Goal: Task Accomplishment & Management: Complete application form

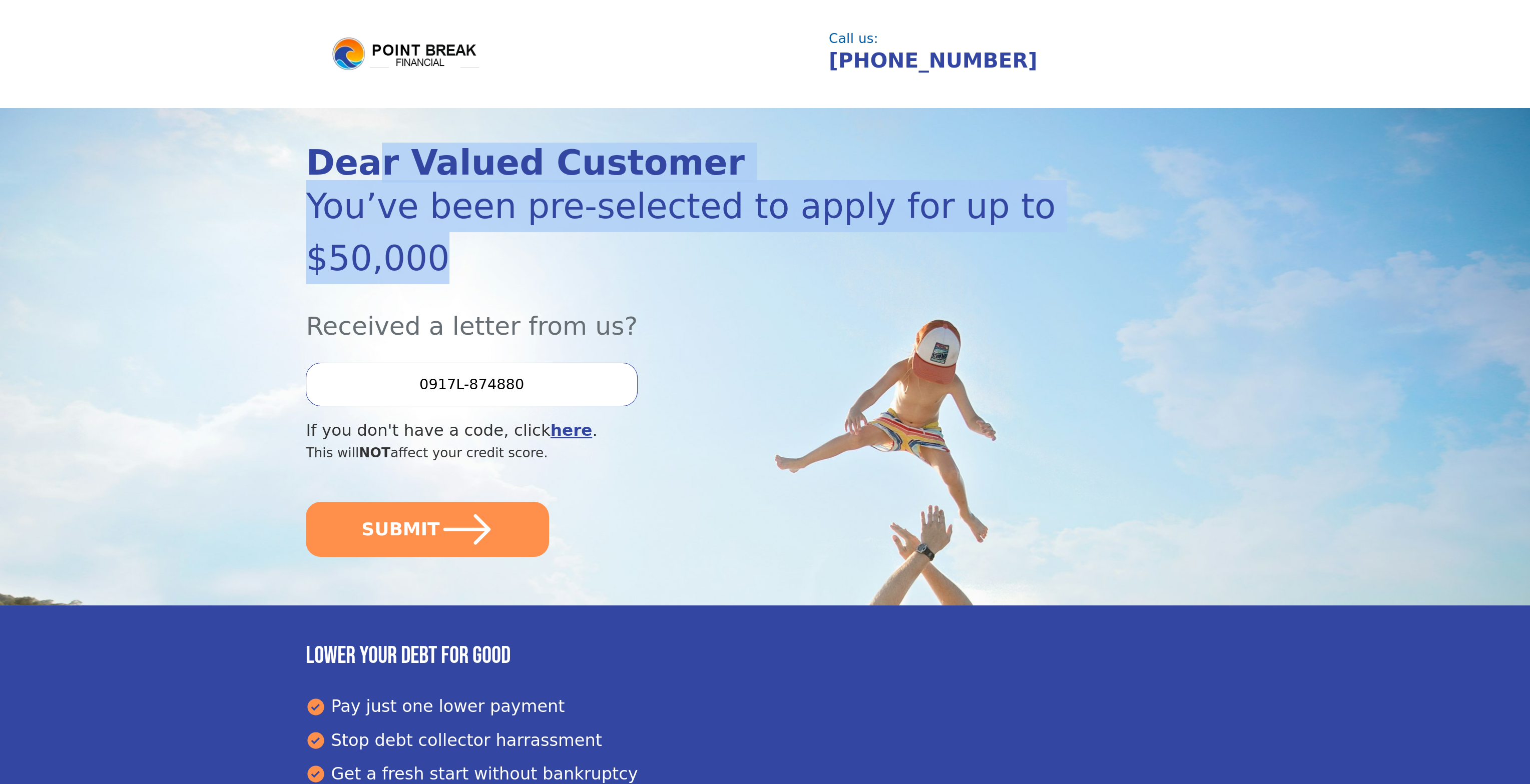
drag, startPoint x: 360, startPoint y: 178, endPoint x: 502, endPoint y: 250, distance: 159.2
click at [502, 250] on div "Dear Valued Customer You’ve been pre-selected to apply for up to $50,000 Receiv…" at bounding box center [696, 356] width 780 height 422
click at [524, 216] on div "You’ve been pre-selected to apply for up to $50,000" at bounding box center [696, 232] width 780 height 104
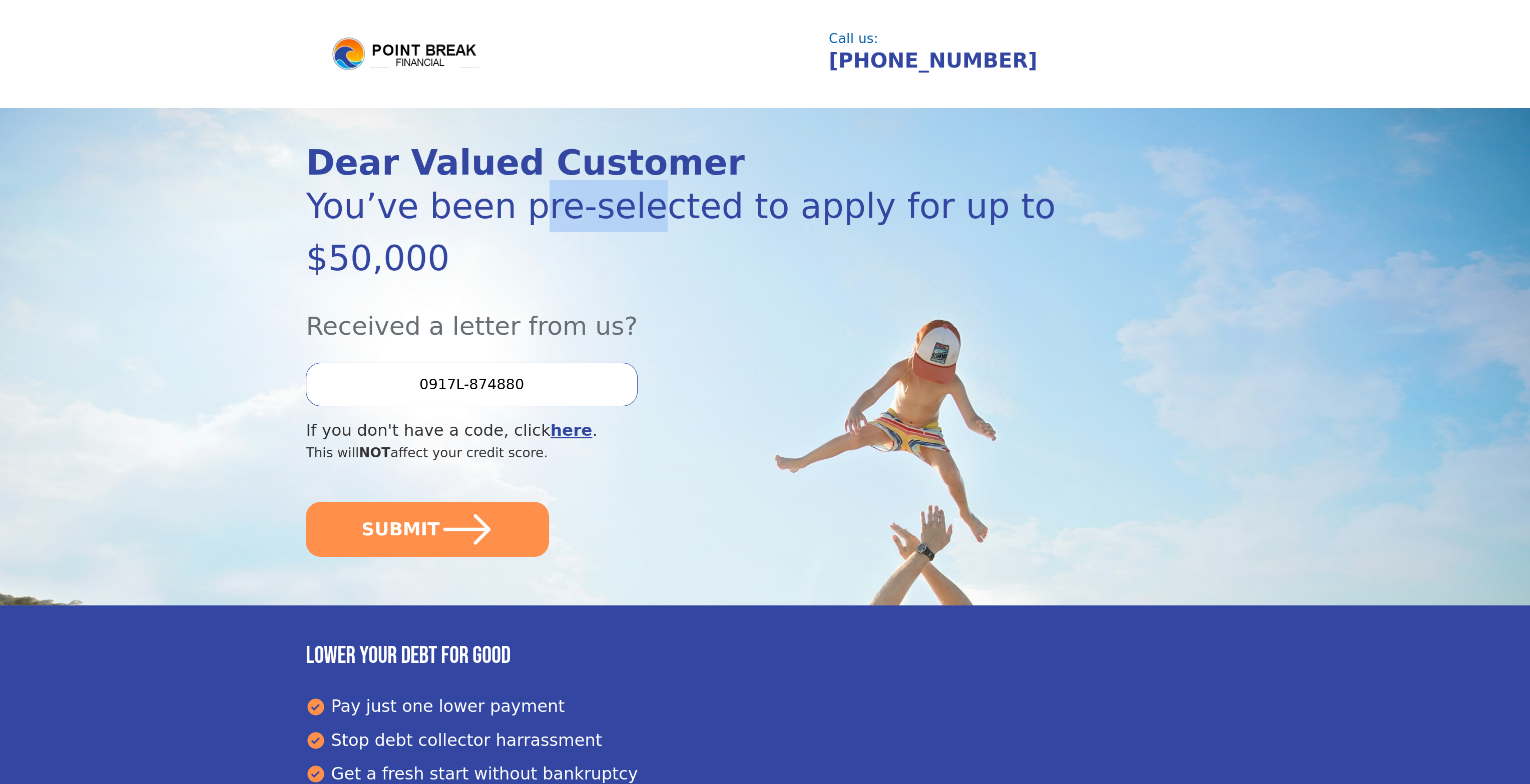
drag, startPoint x: 511, startPoint y: 208, endPoint x: 616, endPoint y: 214, distance: 105.2
click at [616, 214] on div "You’ve been pre-selected to apply for up to $50,000" at bounding box center [696, 232] width 780 height 104
click at [606, 213] on div "You’ve been pre-selected to apply for up to $50,000" at bounding box center [696, 232] width 780 height 104
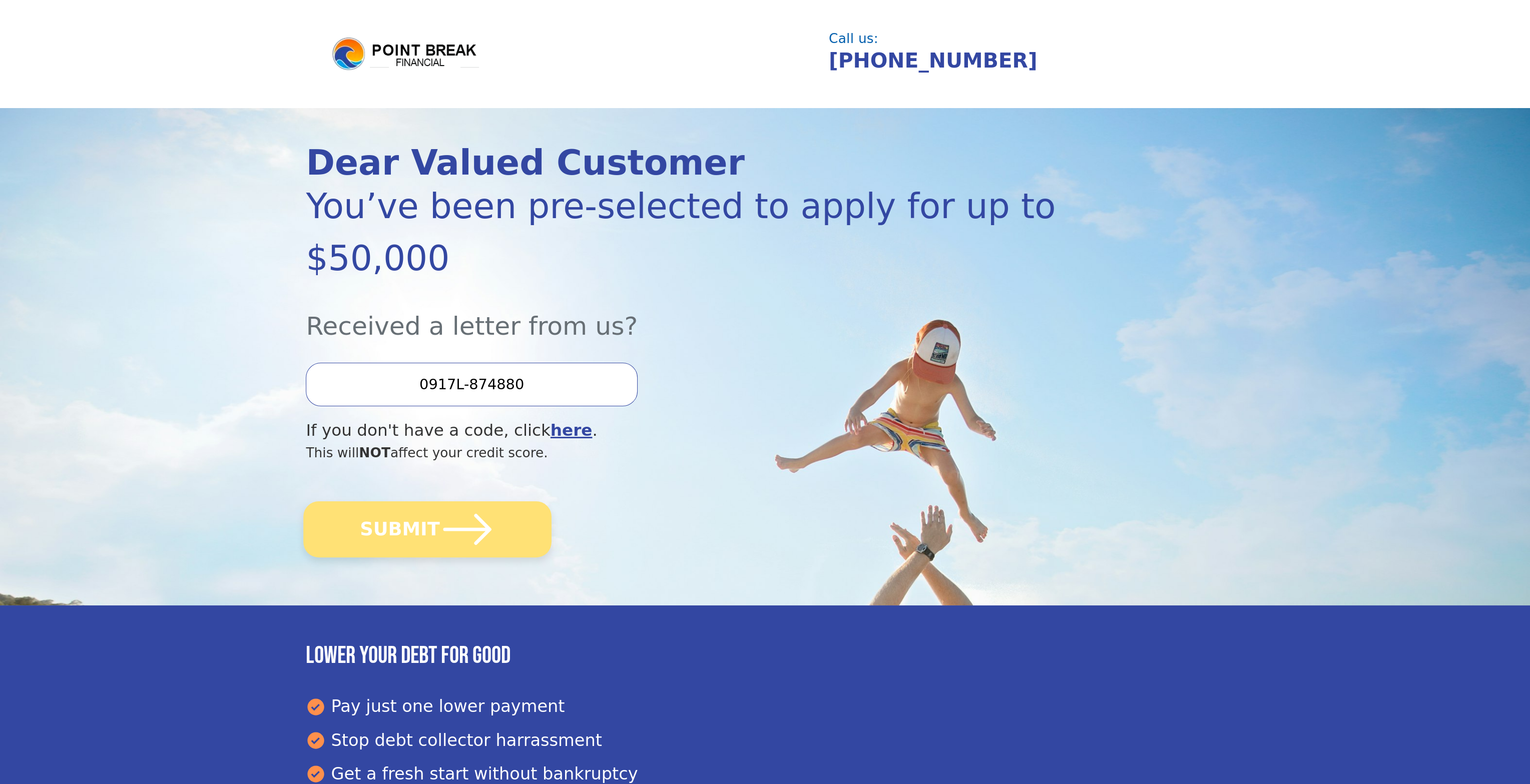
click at [524, 514] on button "SUBMIT" at bounding box center [428, 530] width 248 height 56
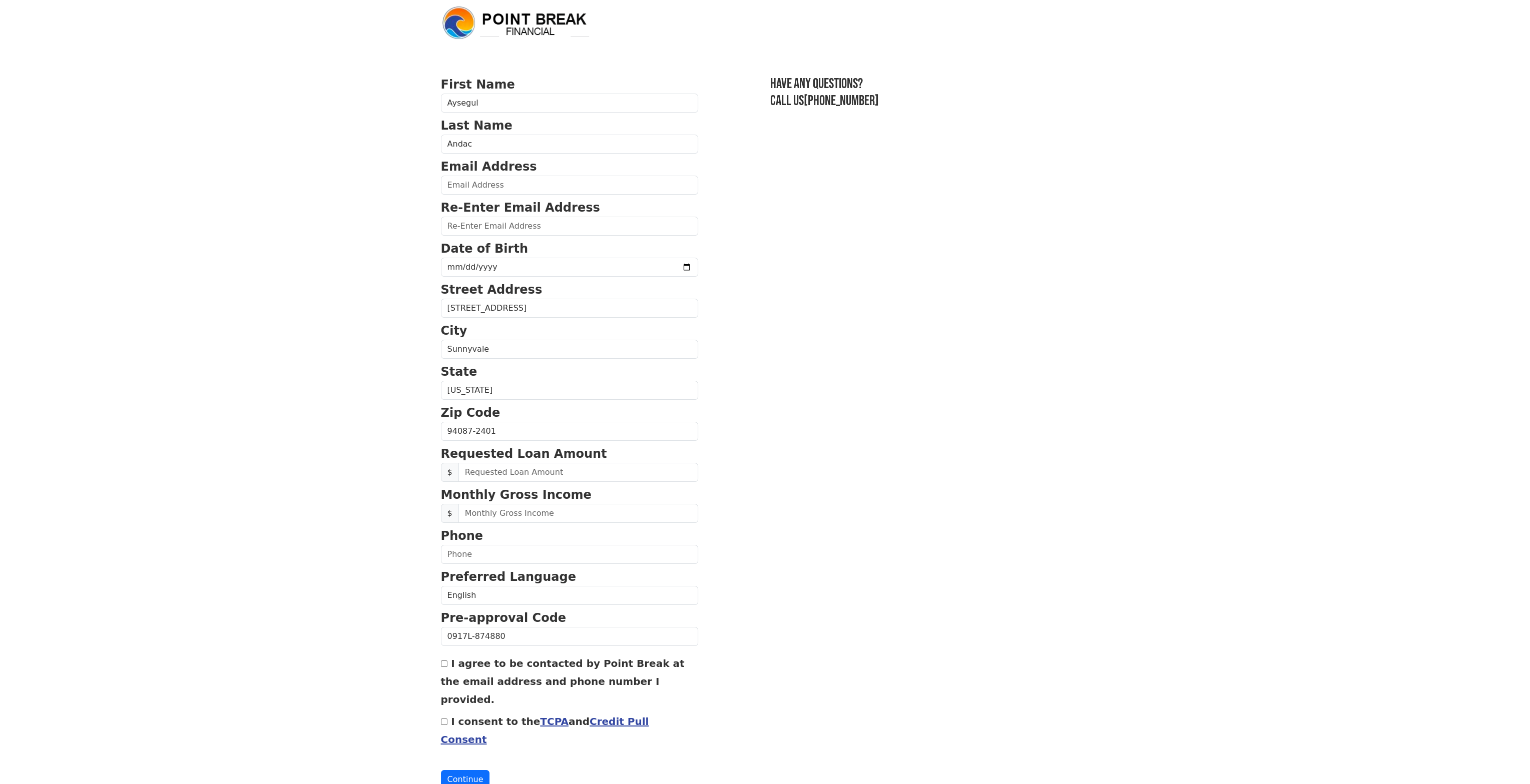
scroll to position [9, 0]
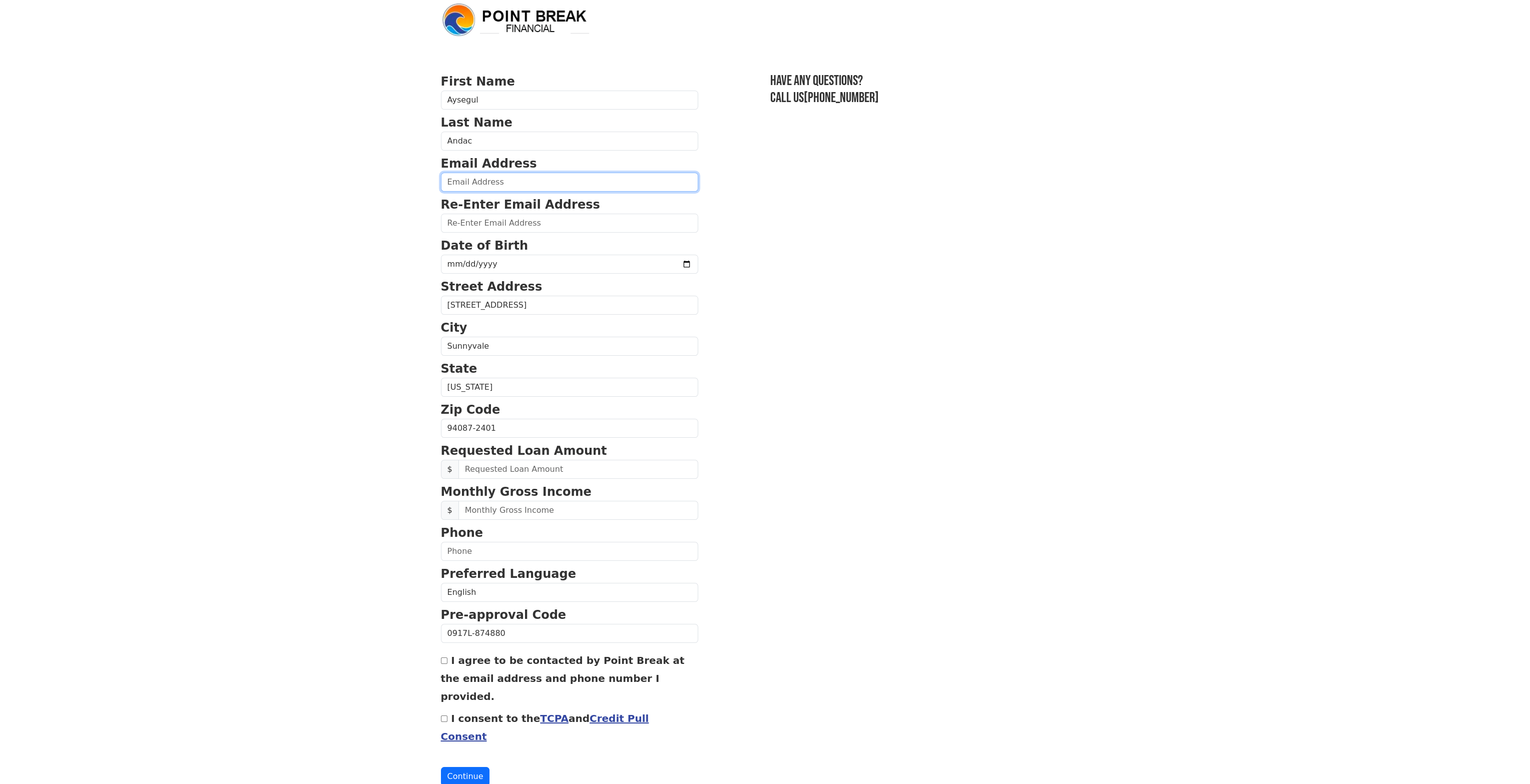
click at [493, 178] on input "email" at bounding box center [570, 182] width 258 height 19
paste input "ramp-angled-modify@duck.com"
type input "ramp-angled-modify@duck.com"
click at [657, 219] on section "First Name Aysegul Last Name Andac Email Address ramp-angled-modify@duck.com Re…" at bounding box center [765, 430] width 648 height 714
click at [642, 219] on input "email" at bounding box center [570, 223] width 258 height 19
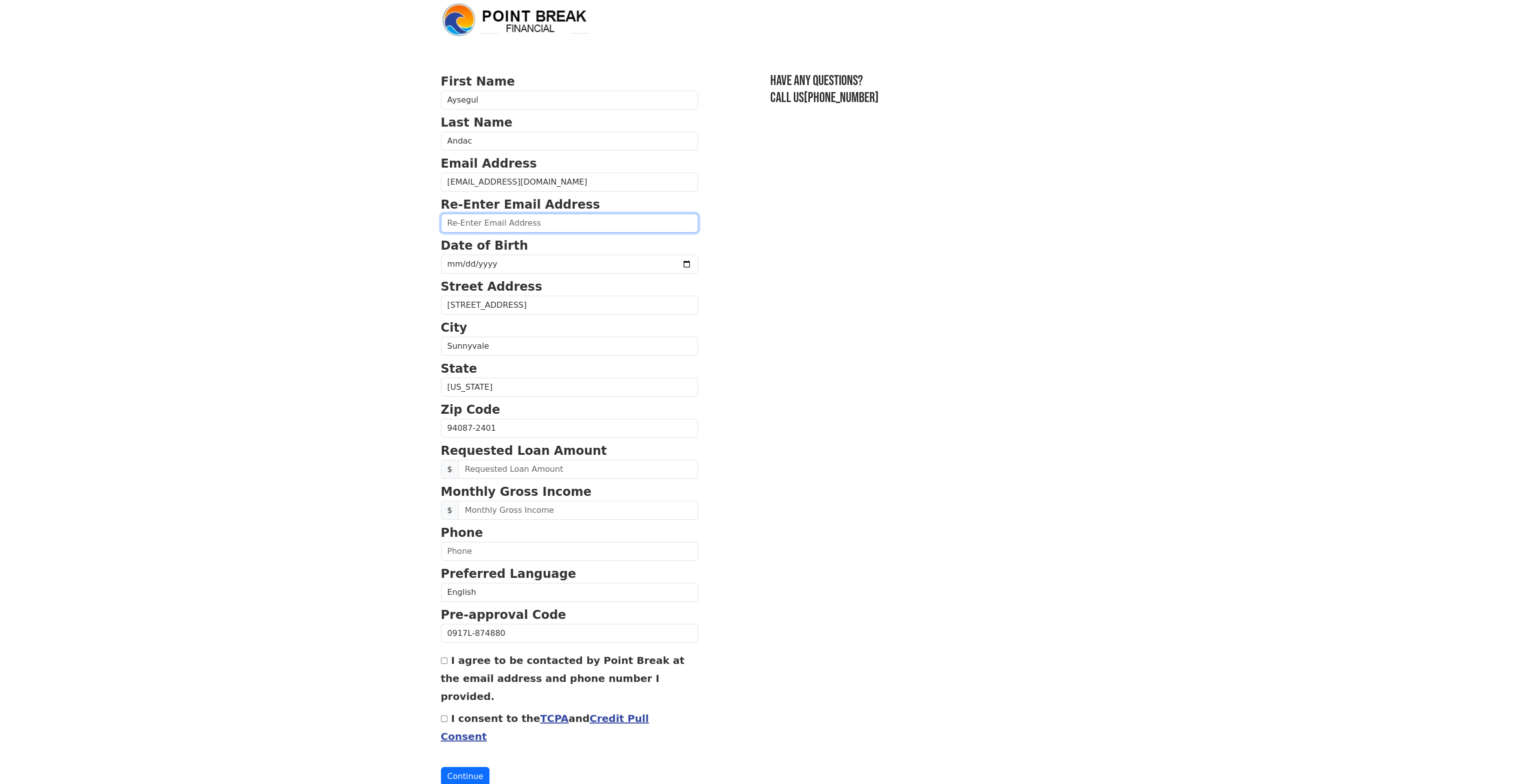
paste input "ramp-angled-modify@duck.com"
type input "ramp-angled-modify@duck.com"
type input "187198-10-14"
click at [522, 263] on input "date" at bounding box center [570, 264] width 258 height 19
click at [490, 264] on input "date" at bounding box center [570, 264] width 258 height 19
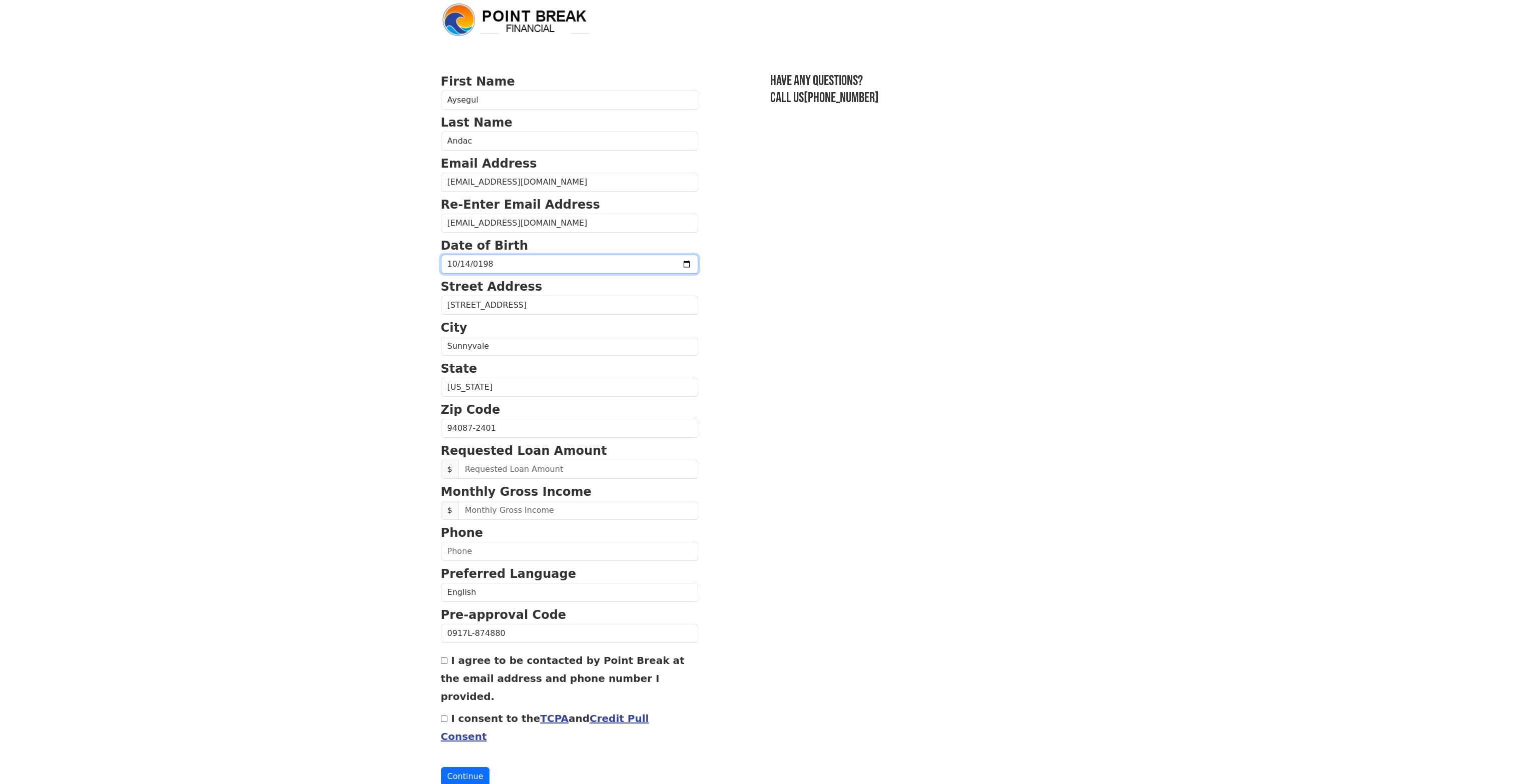
type input "1987-10-14"
click at [330, 485] on body "First Name Aysegul Last Name Andac Email Address ramp-angled-modify@duck.com Re…" at bounding box center [765, 383] width 1530 height 784
click at [502, 470] on input "text" at bounding box center [579, 469] width 240 height 19
type input "50,000.00"
type input "16,000.00"
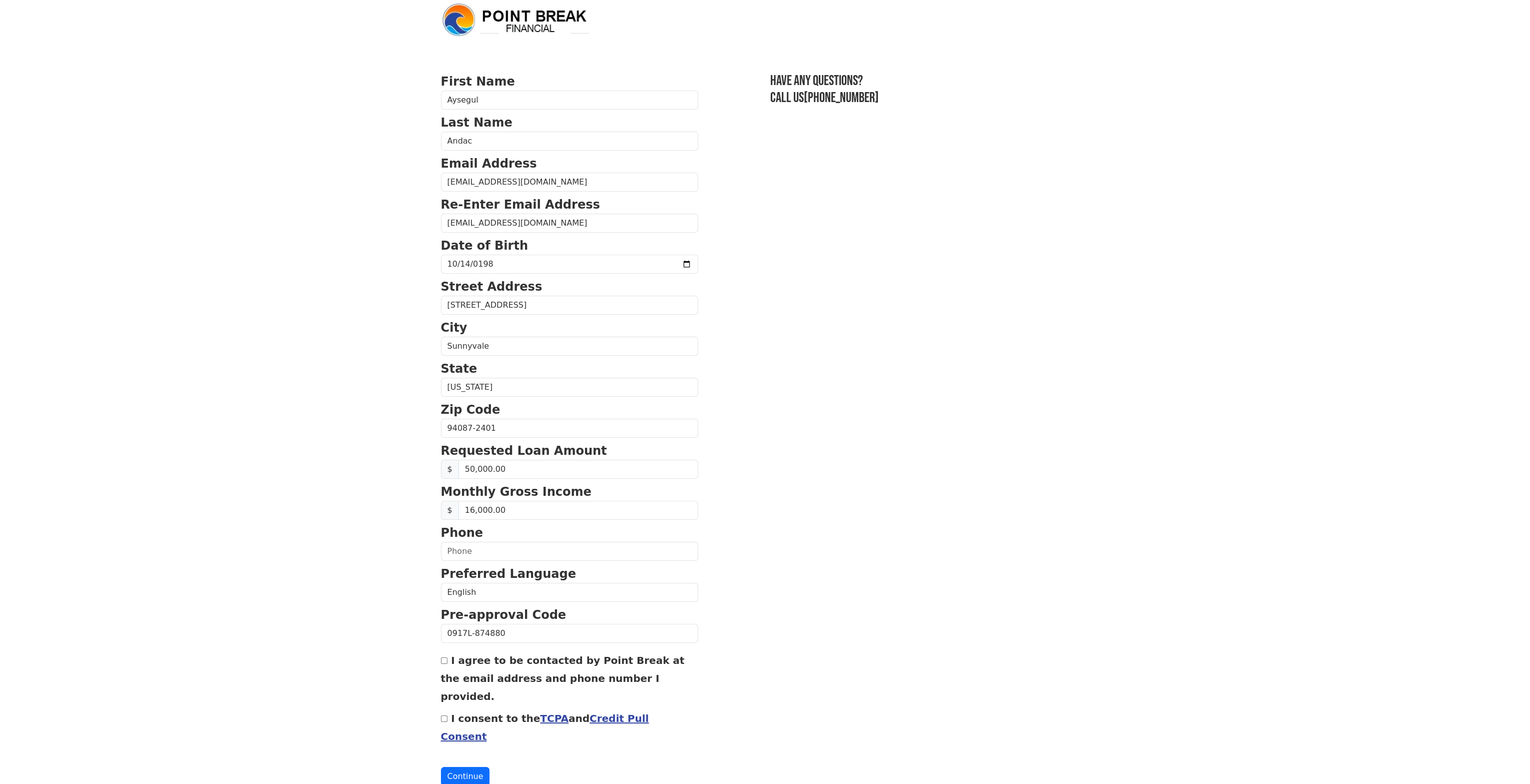
click at [1007, 487] on section "First Name Aysegul Last Name Andac Email Address ramp-angled-modify@duck.com Re…" at bounding box center [765, 430] width 648 height 714
click at [529, 545] on input "text" at bounding box center [570, 551] width 258 height 19
type input "(510) 698-1898"
click at [597, 713] on link "Credit Pull Consent" at bounding box center [545, 728] width 208 height 30
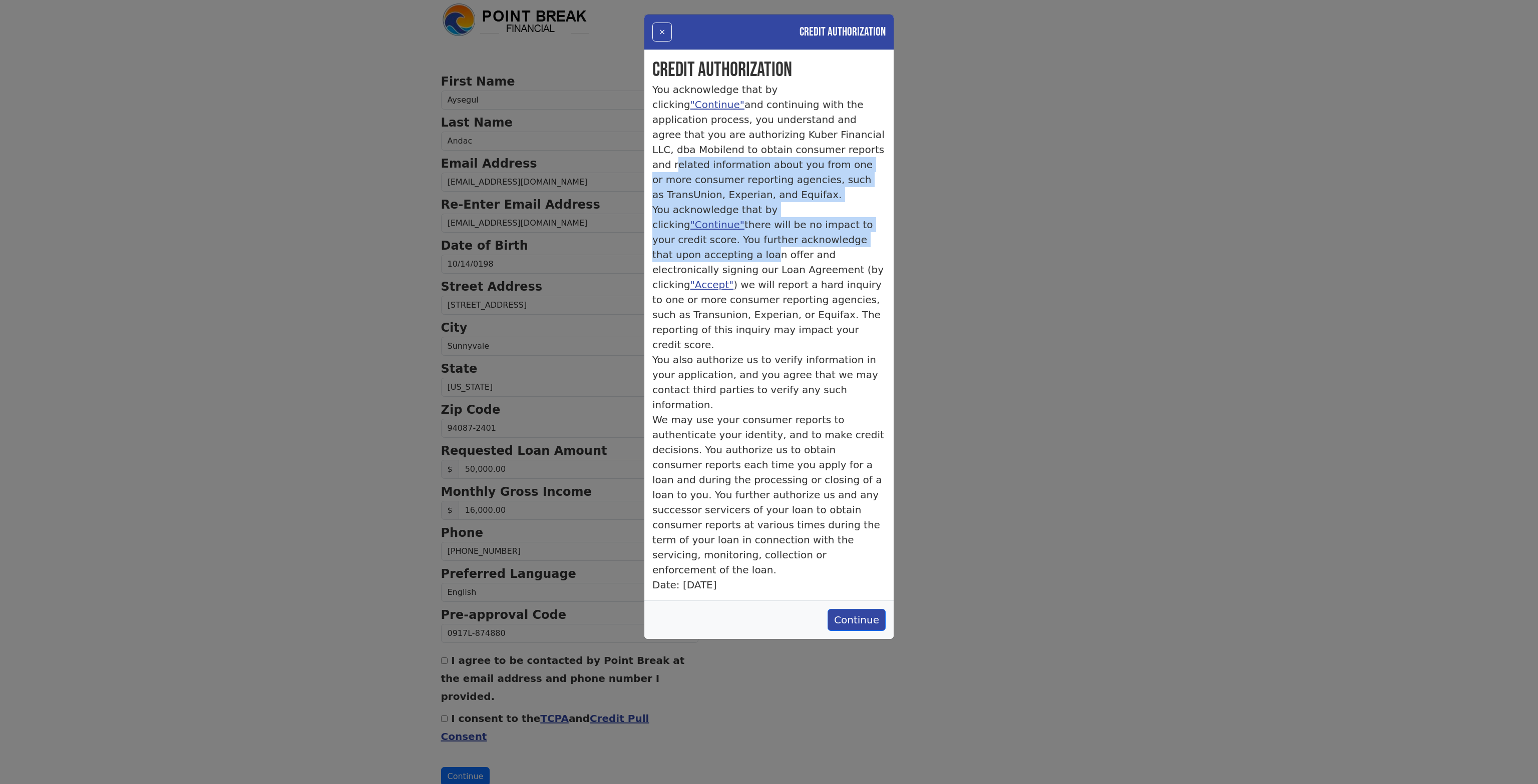
drag, startPoint x: 706, startPoint y: 151, endPoint x: 815, endPoint y: 232, distance: 135.8
click at [817, 232] on div "Credit Authorization You acknowledge that by clicking "Continue" and continuing…" at bounding box center [769, 325] width 249 height 551
click at [769, 224] on p "You acknowledge that by clicking "Continue" there will be no impact to your cre…" at bounding box center [769, 277] width 233 height 150
drag, startPoint x: 715, startPoint y: 181, endPoint x: 767, endPoint y: 230, distance: 71.4
click at [767, 230] on div "Credit Authorization You acknowledge that by clicking "Continue" and continuing…" at bounding box center [769, 325] width 249 height 551
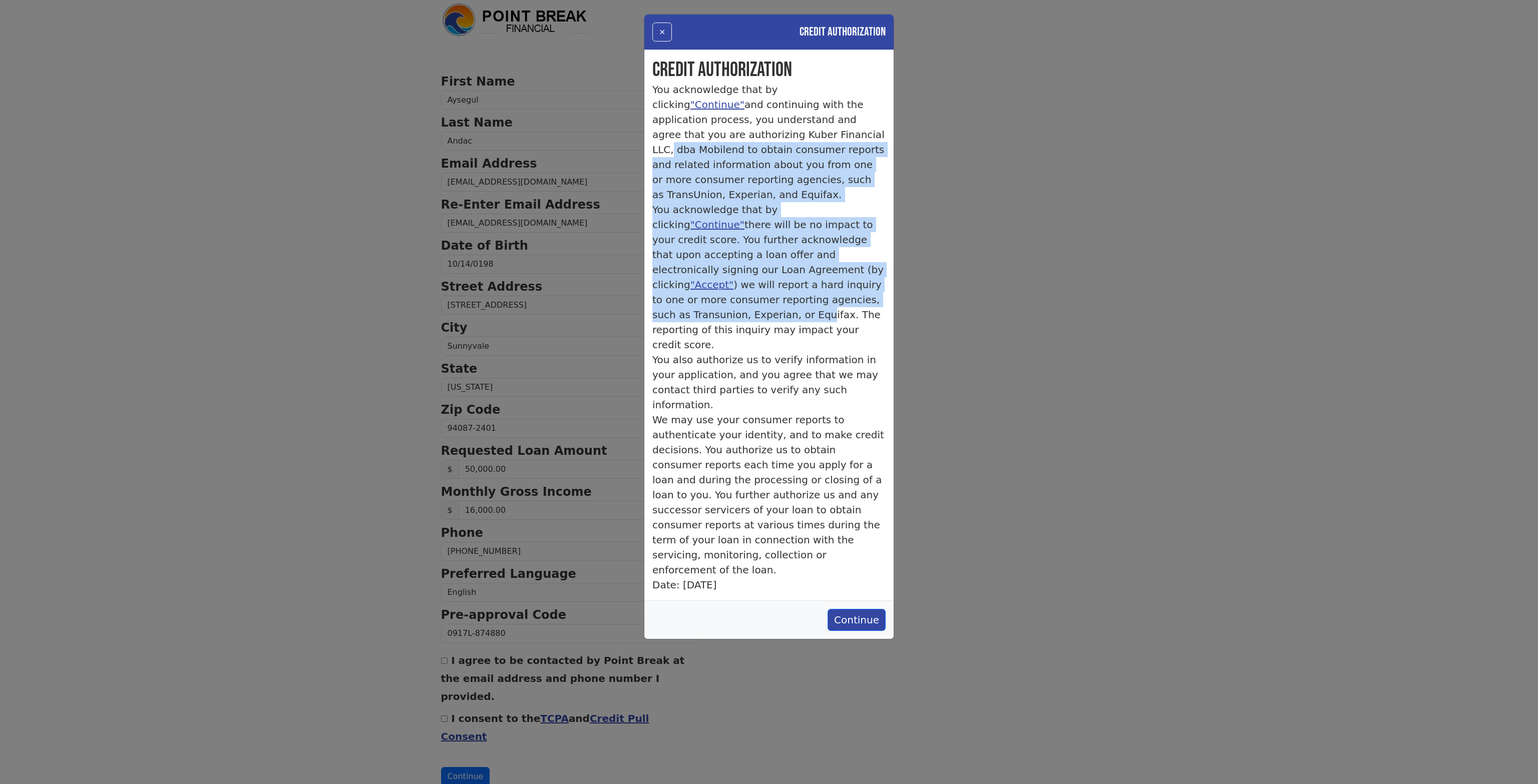
drag, startPoint x: 709, startPoint y: 136, endPoint x: 777, endPoint y: 282, distance: 161.1
click at [777, 282] on div "Credit Authorization You acknowledge that by clicking "Continue" and continuing…" at bounding box center [769, 325] width 249 height 551
click at [747, 202] on p "You acknowledge that by clicking "Continue" there will be no impact to your cre…" at bounding box center [769, 277] width 233 height 150
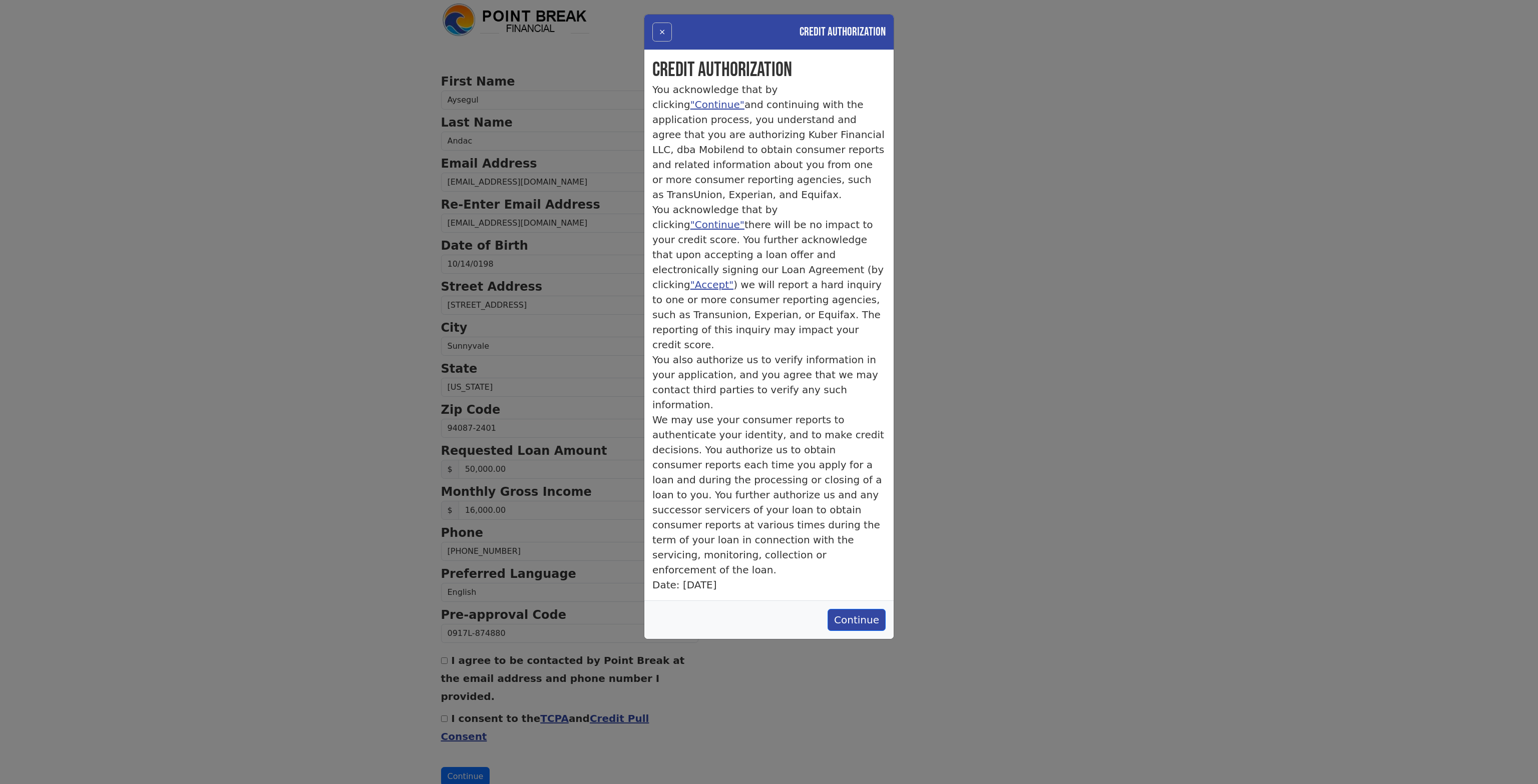
click at [666, 30] on button "×" at bounding box center [662, 32] width 19 height 19
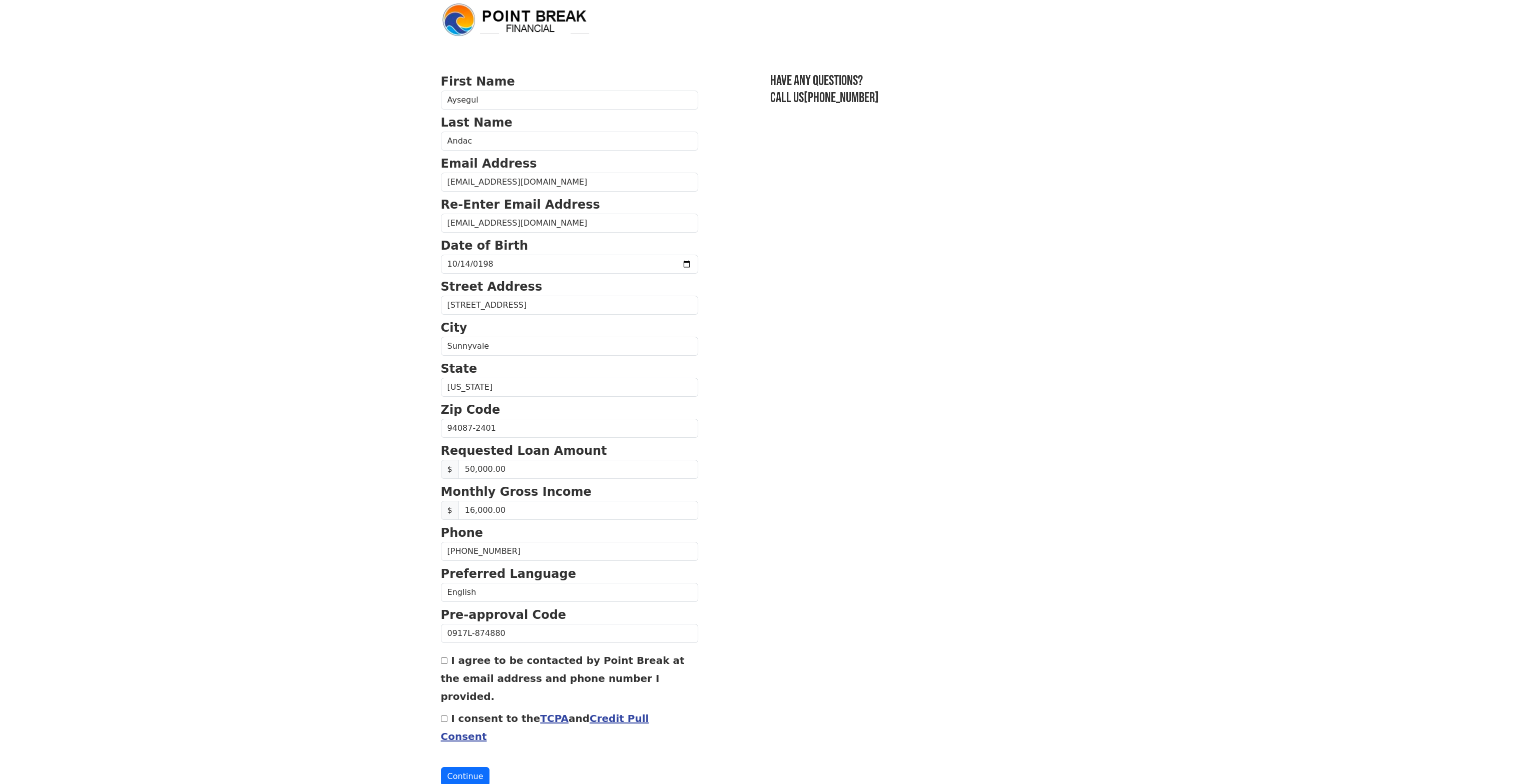
click at [448, 663] on div "I agree to be contacted by Point Break at the email address and phone number I …" at bounding box center [570, 678] width 258 height 54
click at [442, 660] on input "I agree to be contacted by Point Break at the email address and phone number I …" at bounding box center [444, 660] width 7 height 7
checkbox input "true"
click at [444, 716] on input "I consent to the TCPA and Credit Pull Consent" at bounding box center [444, 719] width 7 height 7
checkbox input "true"
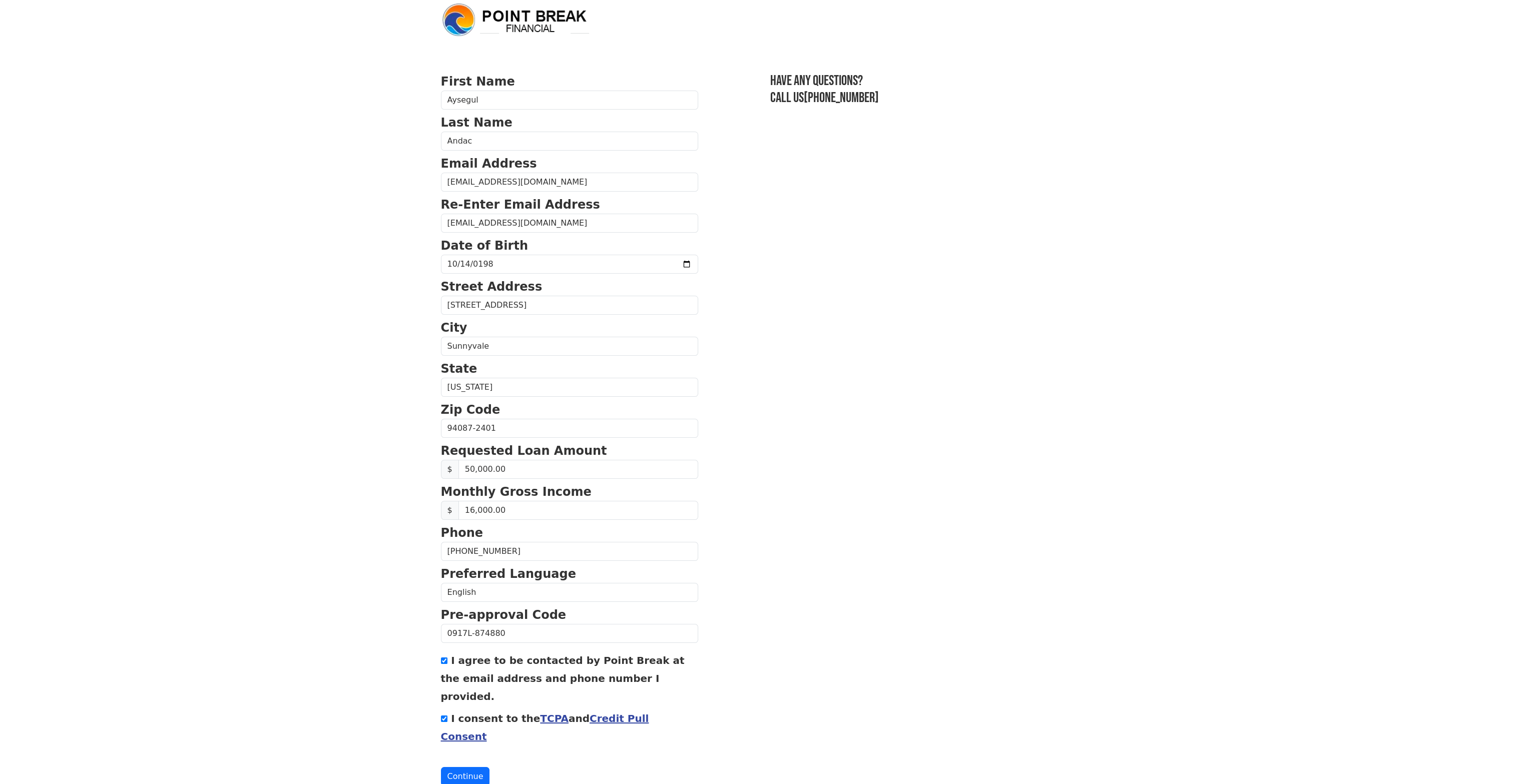
click at [1017, 540] on section "First Name Aysegul Last Name Andac Email Address ramp-angled-modify@duck.com Re…" at bounding box center [765, 430] width 648 height 714
click at [963, 660] on section "First Name Aysegul Last Name Andac Email Address ramp-angled-modify@duck.com Re…" at bounding box center [765, 430] width 648 height 714
click at [925, 671] on section "First Name Aysegul Last Name Andac Email Address ramp-angled-modify@duck.com Re…" at bounding box center [765, 430] width 648 height 714
click at [443, 657] on input "I agree to be contacted by Point Break at the email address and phone number I …" at bounding box center [444, 660] width 7 height 7
checkbox input "false"
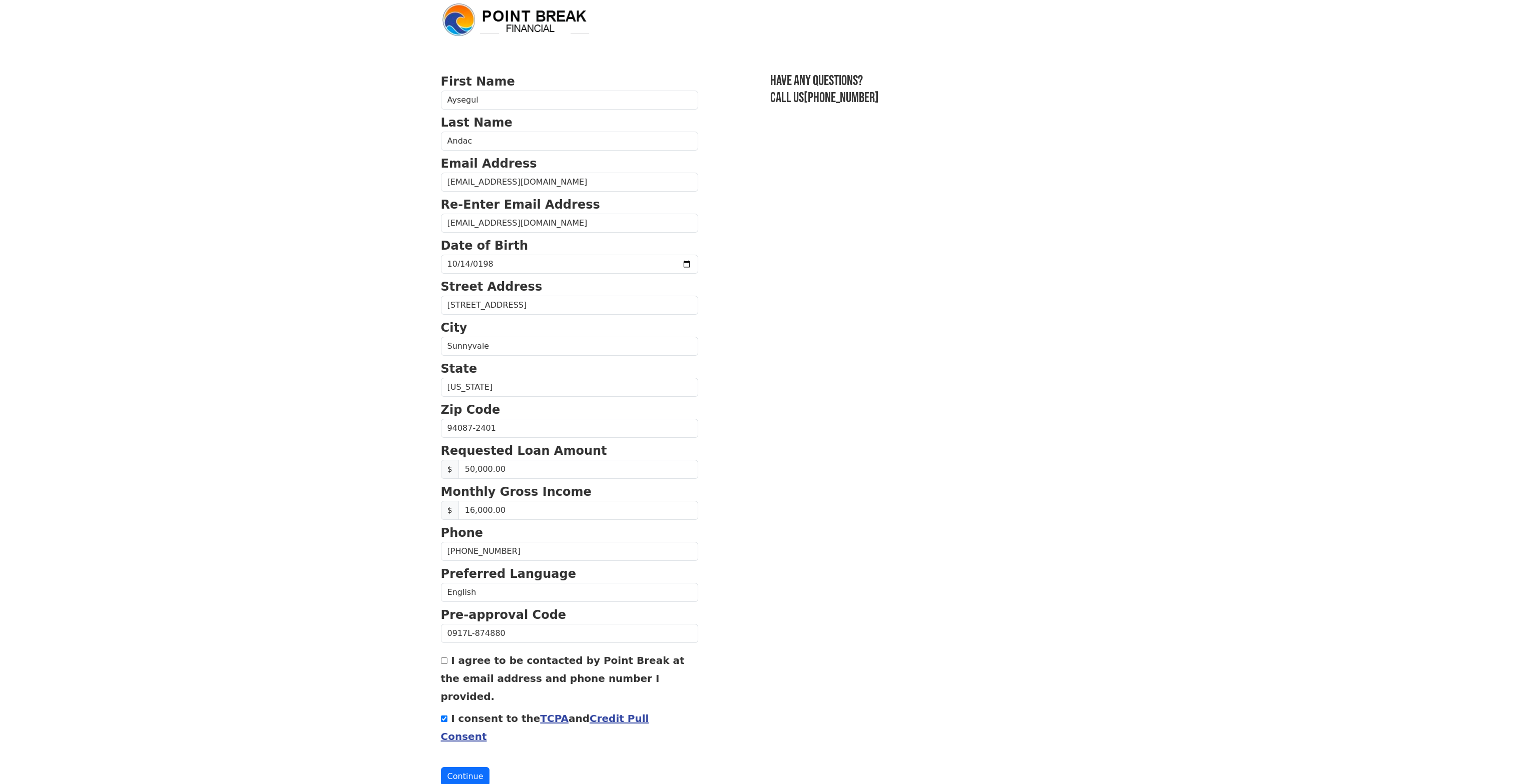
click at [540, 713] on link "TCPA" at bounding box center [554, 719] width 28 height 12
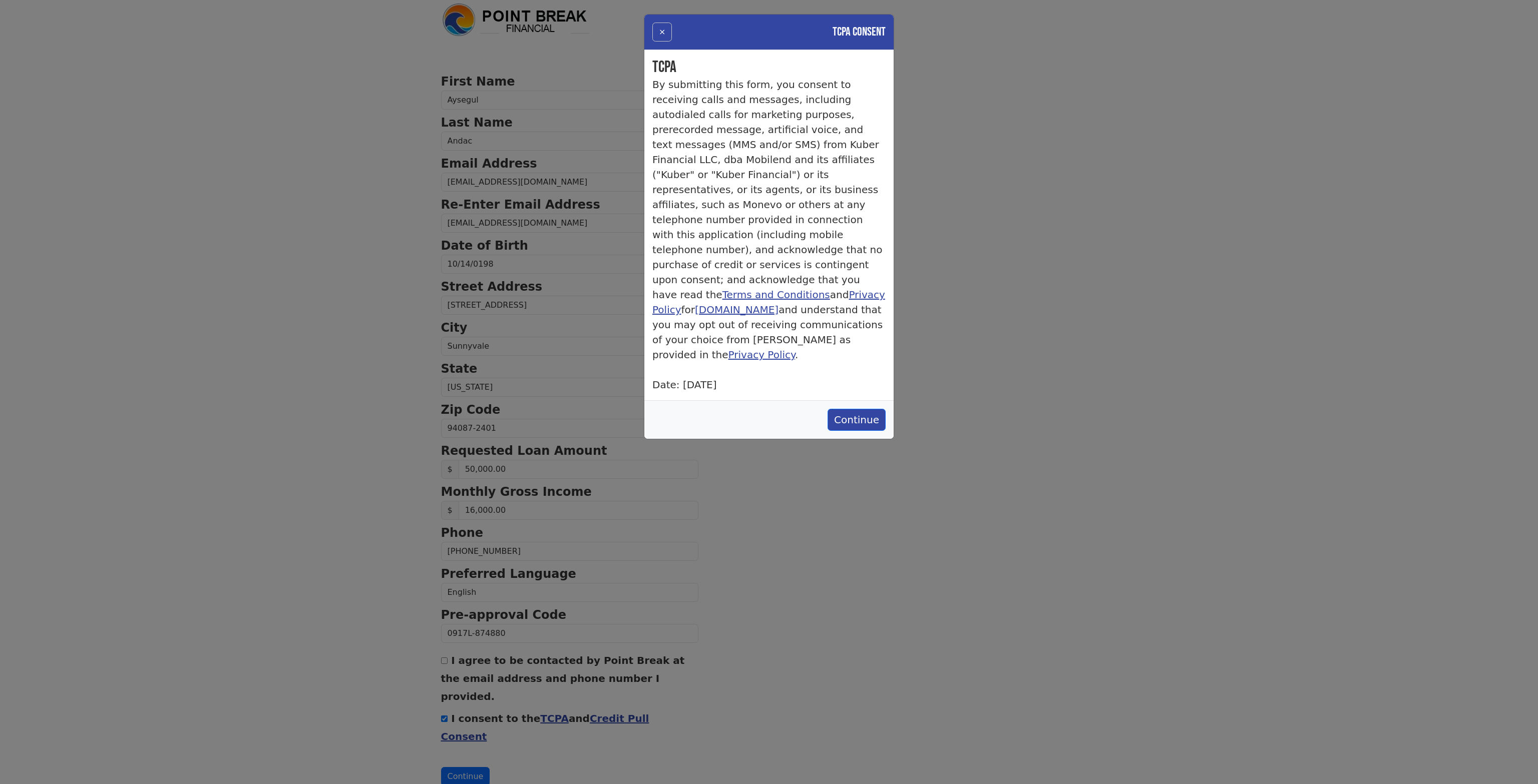
click at [663, 36] on button "×" at bounding box center [662, 32] width 19 height 19
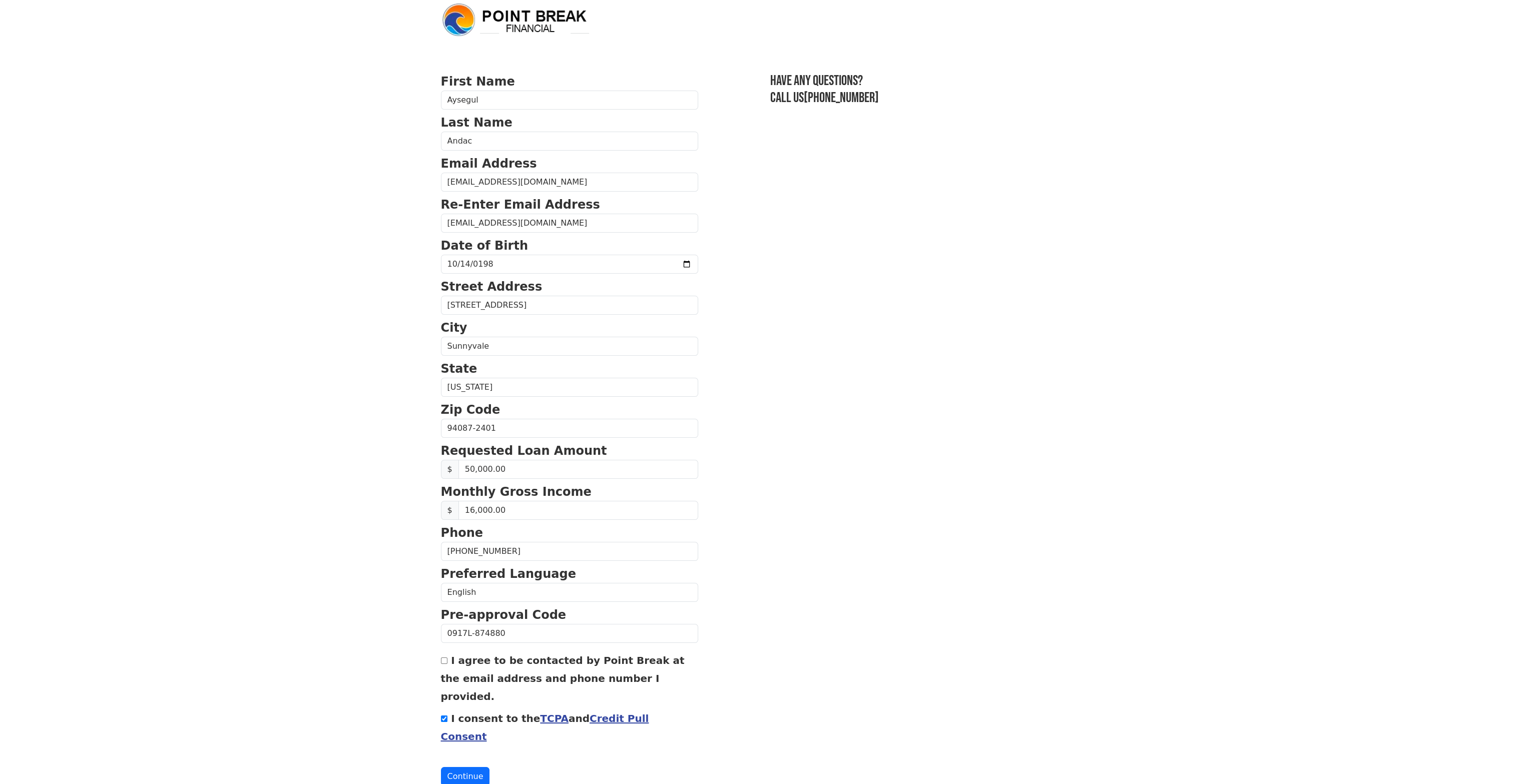
click at [1051, 111] on section "First Name Aysegul Last Name Andac Email Address ramp-angled-modify@duck.com Re…" at bounding box center [765, 430] width 648 height 714
click at [990, 286] on section "First Name Aysegul Last Name Andac Email Address ramp-angled-modify@duck.com Re…" at bounding box center [765, 430] width 648 height 714
